Goal: Information Seeking & Learning: Learn about a topic

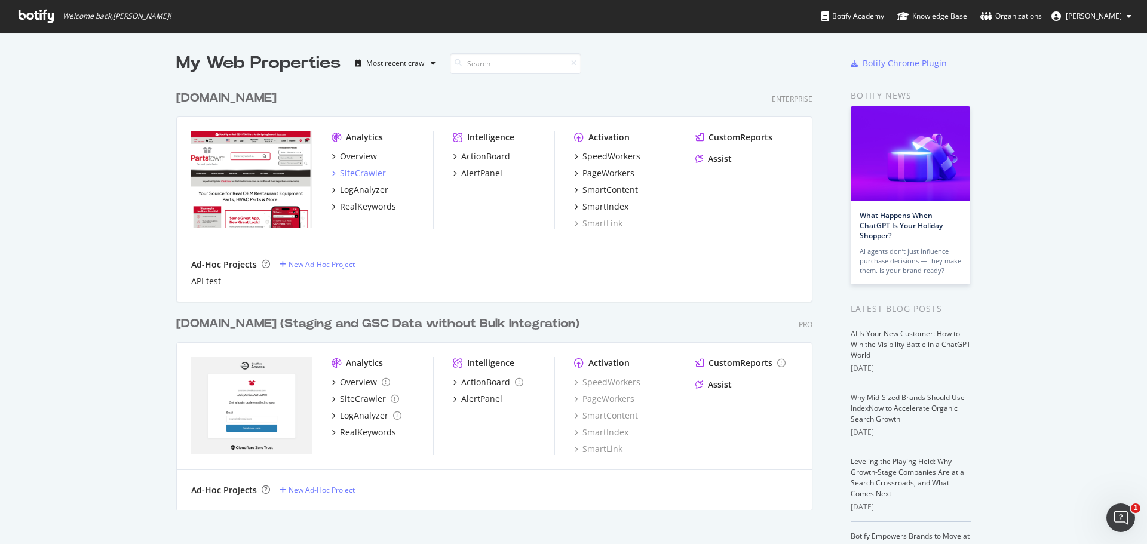
click at [354, 173] on div "SiteCrawler" at bounding box center [363, 173] width 46 height 12
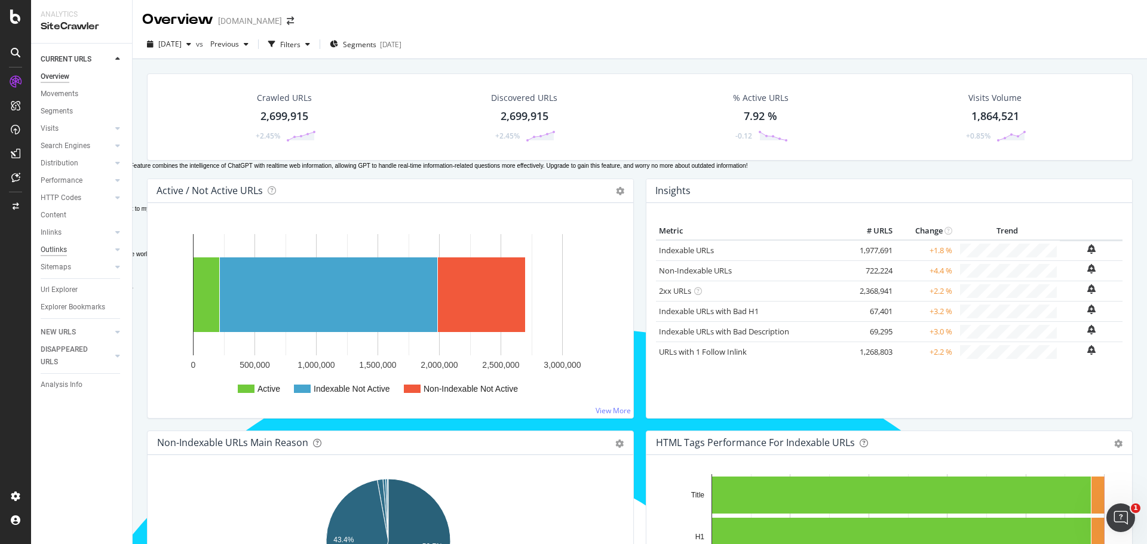
click at [59, 246] on div "Outlinks" at bounding box center [54, 250] width 26 height 13
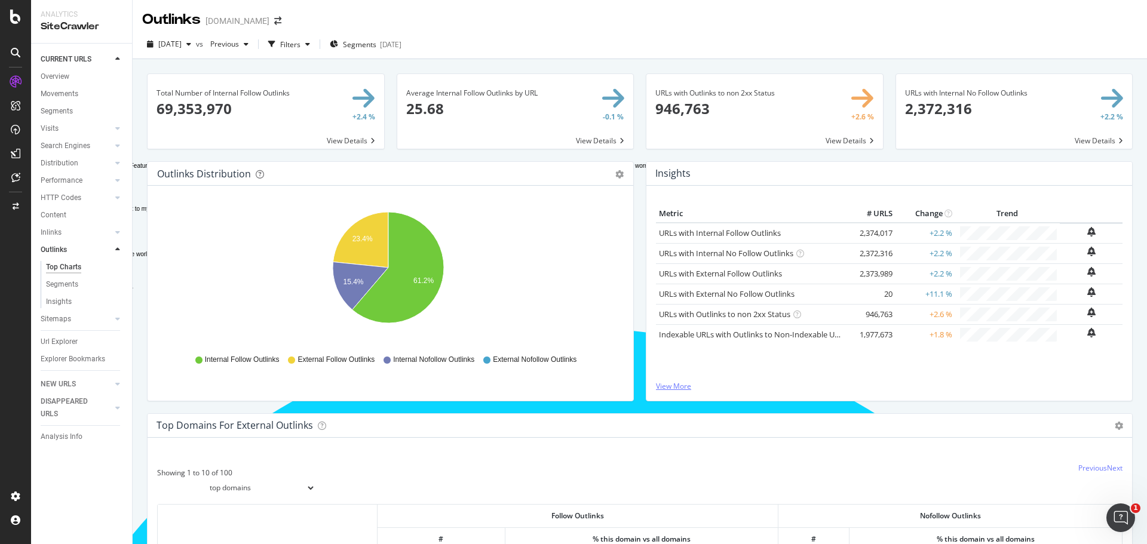
click at [674, 388] on link "View More" at bounding box center [889, 386] width 467 height 10
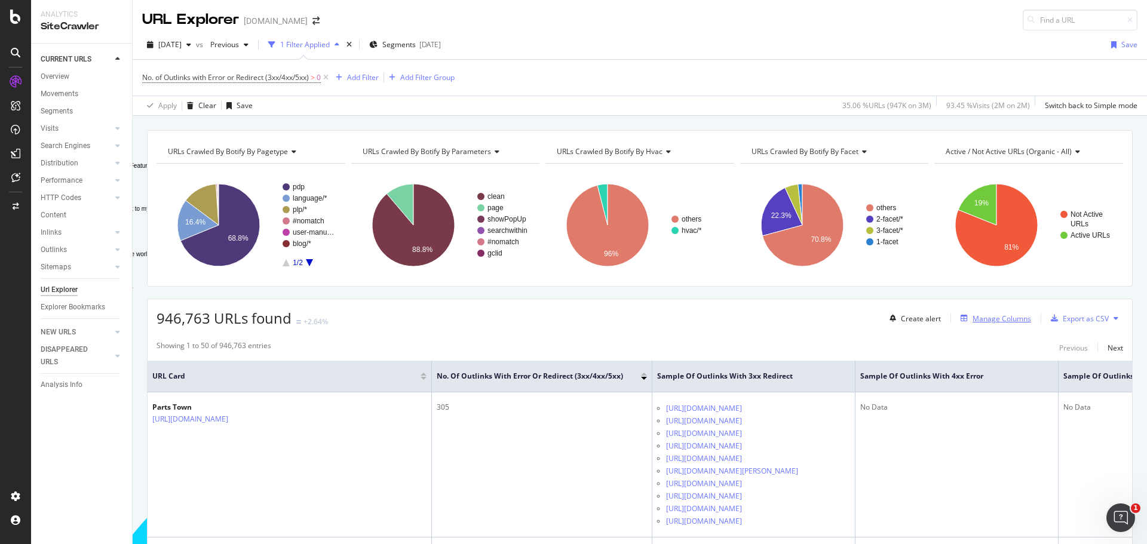
click at [994, 317] on div "Manage Columns" at bounding box center [1002, 319] width 59 height 10
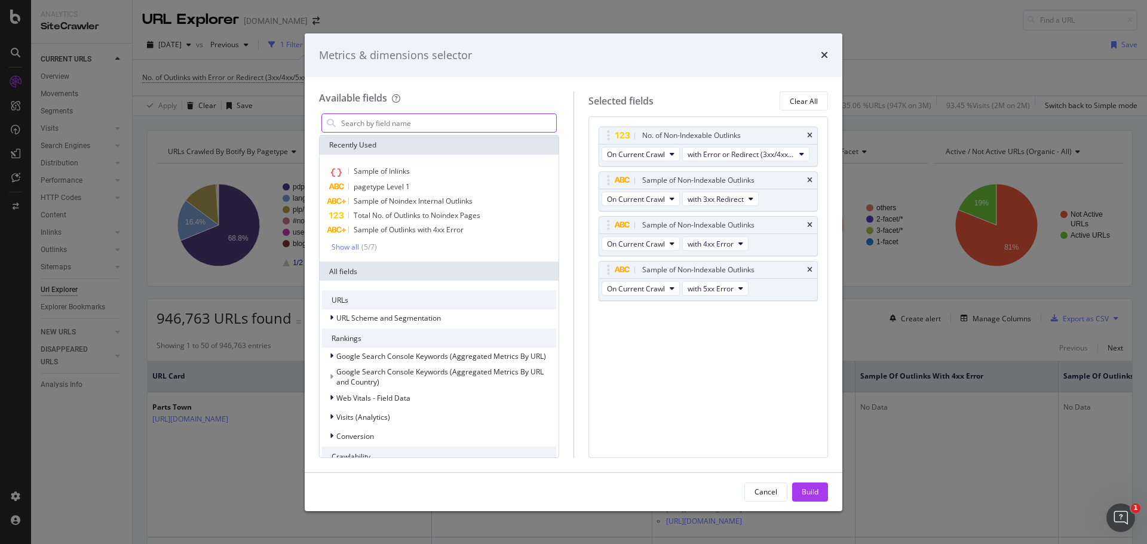
click at [416, 127] on input "Full Page" at bounding box center [448, 123] width 216 height 18
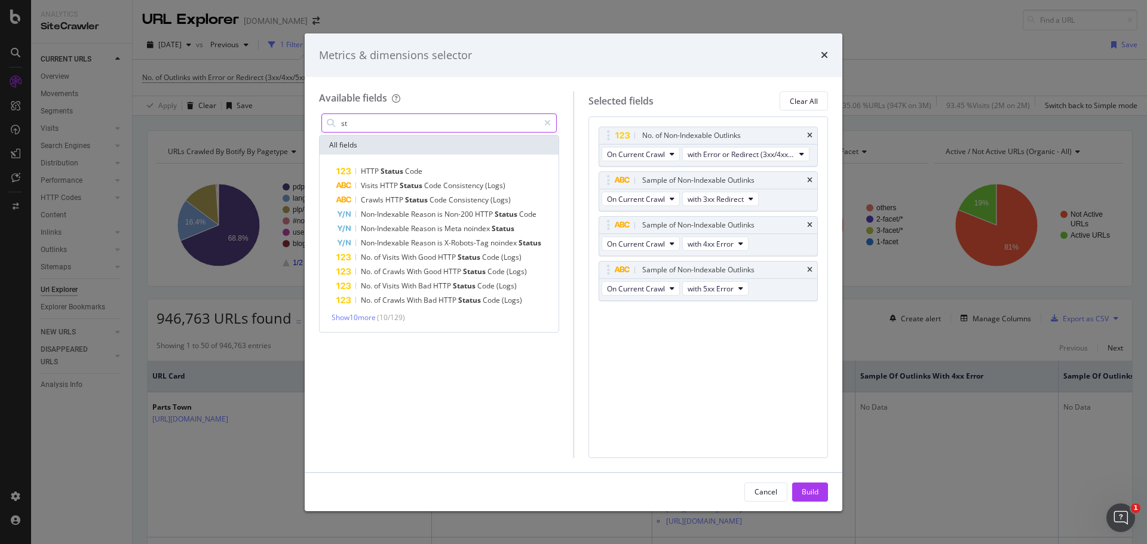
type input "s"
type input "stat"
click at [351, 314] on span "Show 10 more" at bounding box center [354, 317] width 44 height 10
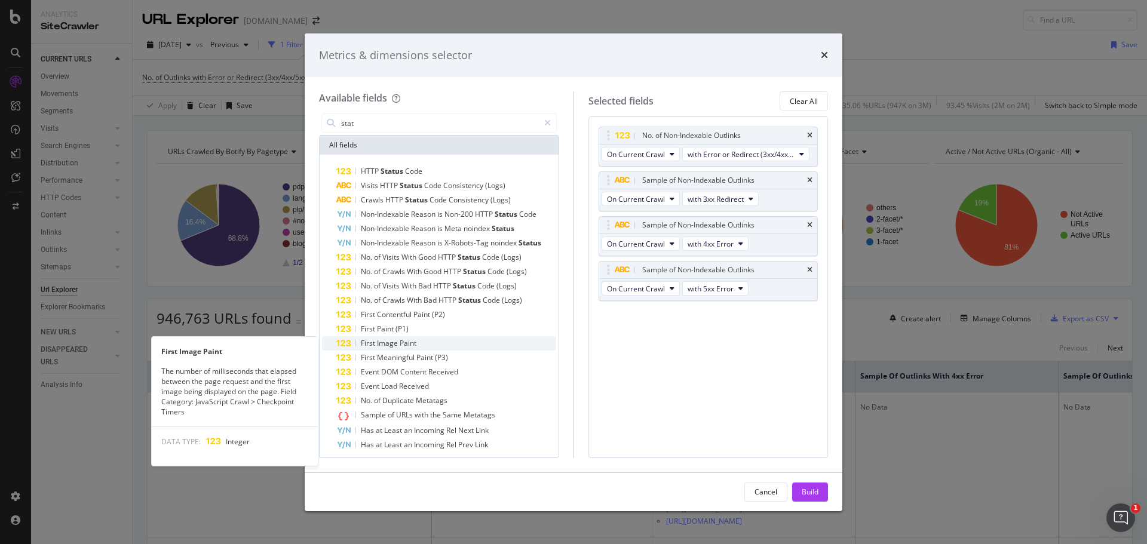
scroll to position [19, 0]
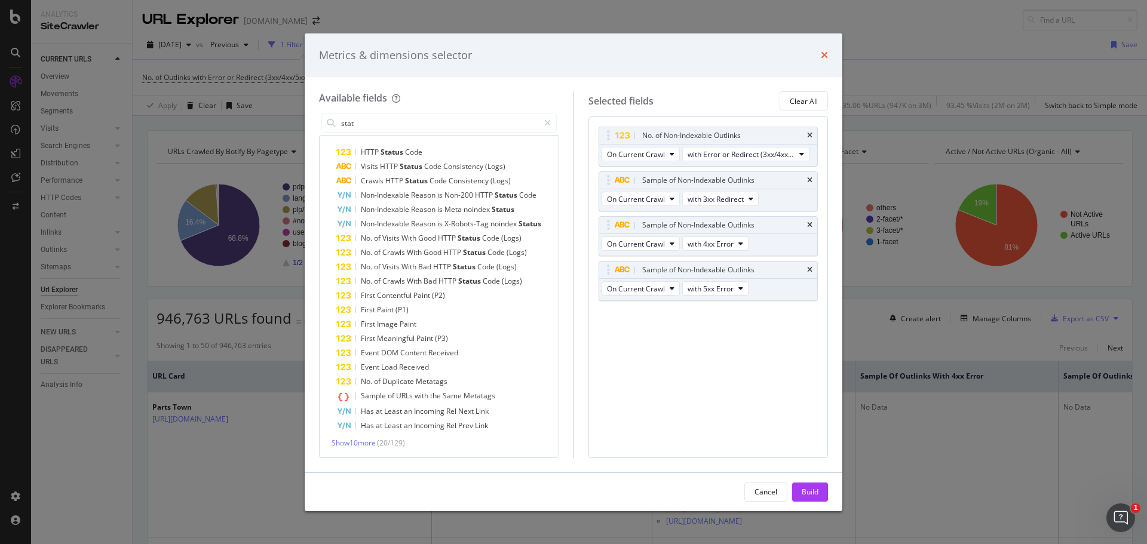
click at [826, 57] on icon "times" at bounding box center [824, 55] width 7 height 10
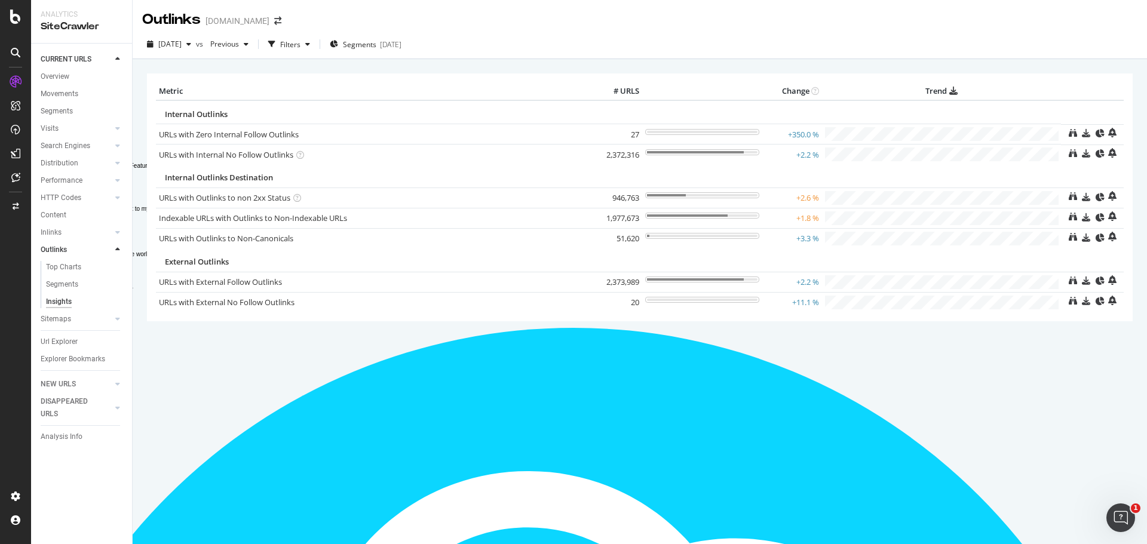
scroll to position [161, 0]
click at [1023, 392] on div "× Metric # URLS Change Trend Internal Outlinks URLs with Zero Internal Follow O…" at bounding box center [640, 301] width 1014 height 485
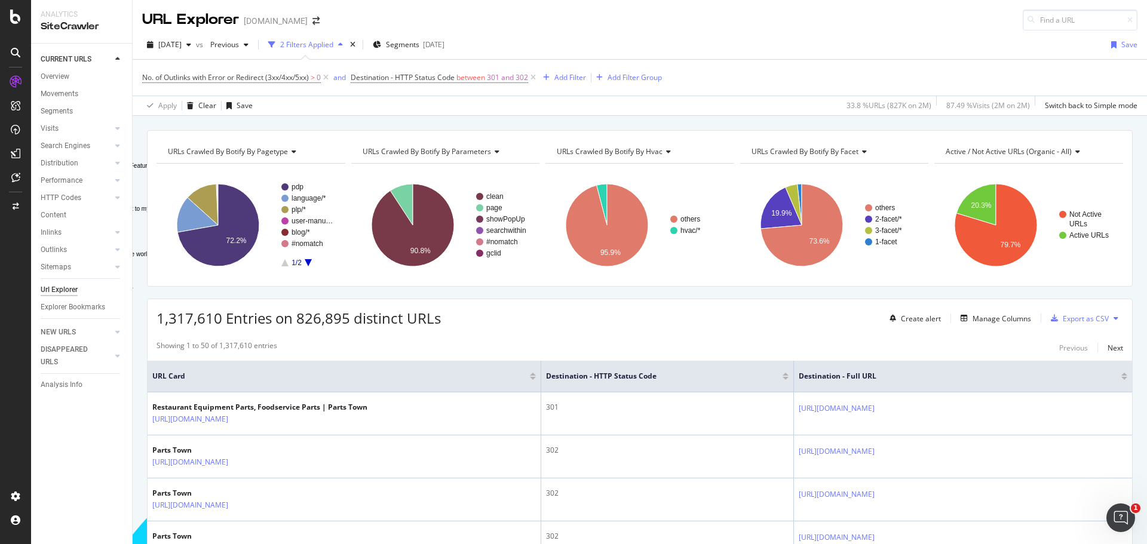
scroll to position [161, 0]
click at [1111, 44] on icon "button" at bounding box center [1113, 44] width 5 height 7
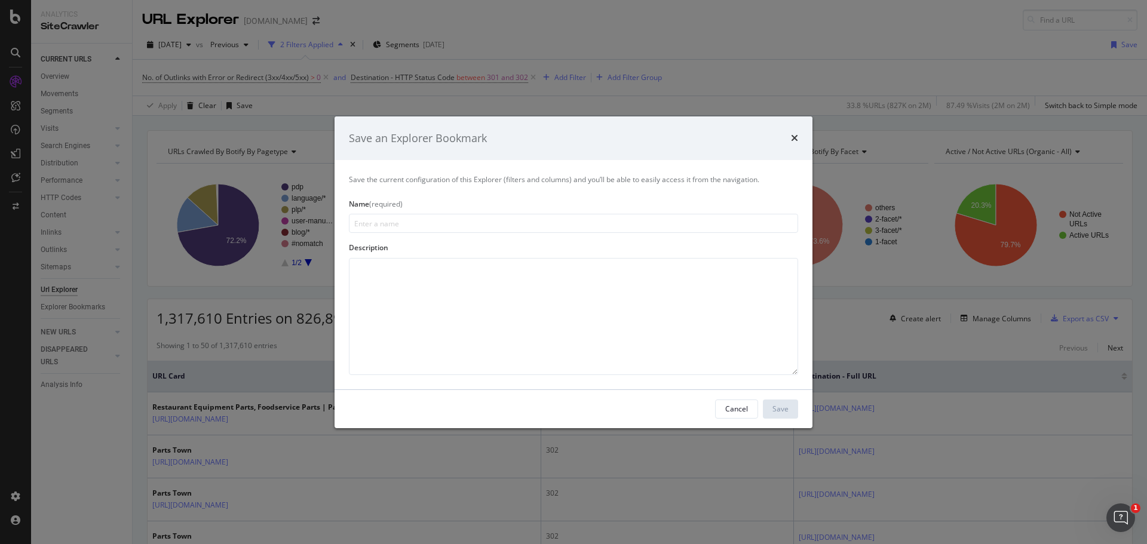
click at [459, 222] on input "modal" at bounding box center [573, 223] width 449 height 19
type input "Destination Status Codes"
click at [768, 412] on button "Save" at bounding box center [780, 409] width 35 height 19
